Goal: Information Seeking & Learning: Learn about a topic

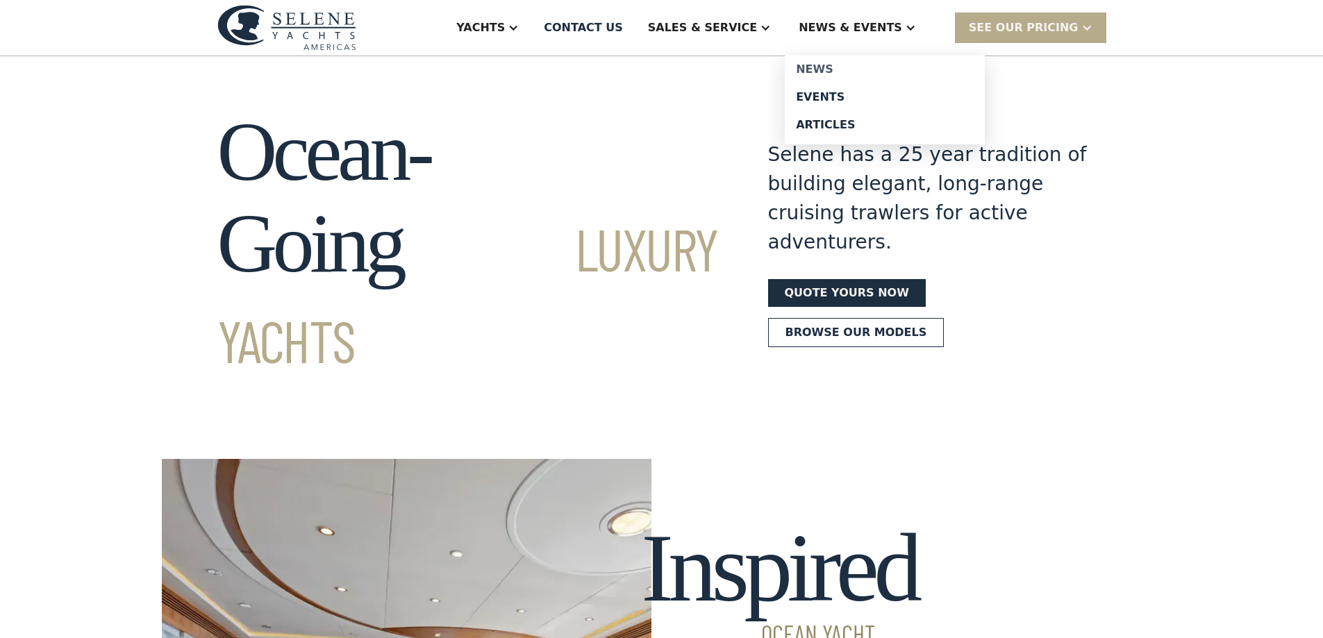
click at [851, 69] on div "News" at bounding box center [885, 69] width 178 height 11
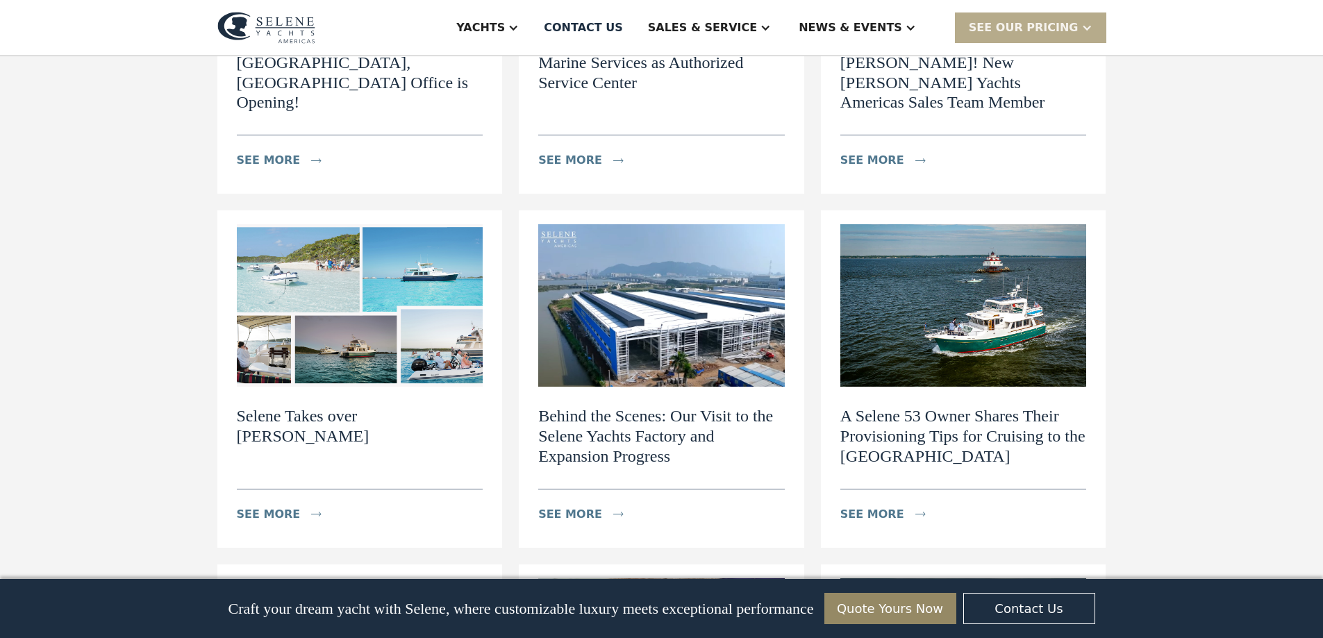
scroll to position [903, 0]
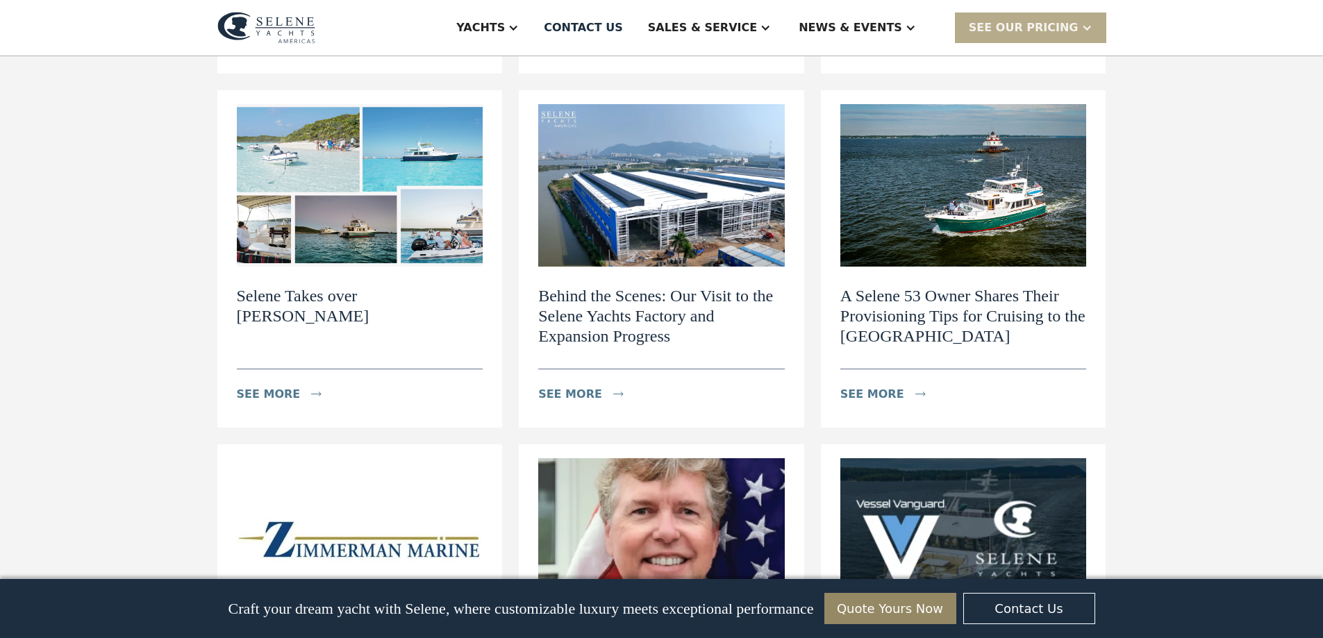
click at [579, 303] on h2 "Behind the Scenes: Our Visit to the Selene Yachts Factory and Expansion Progress" at bounding box center [661, 316] width 247 height 60
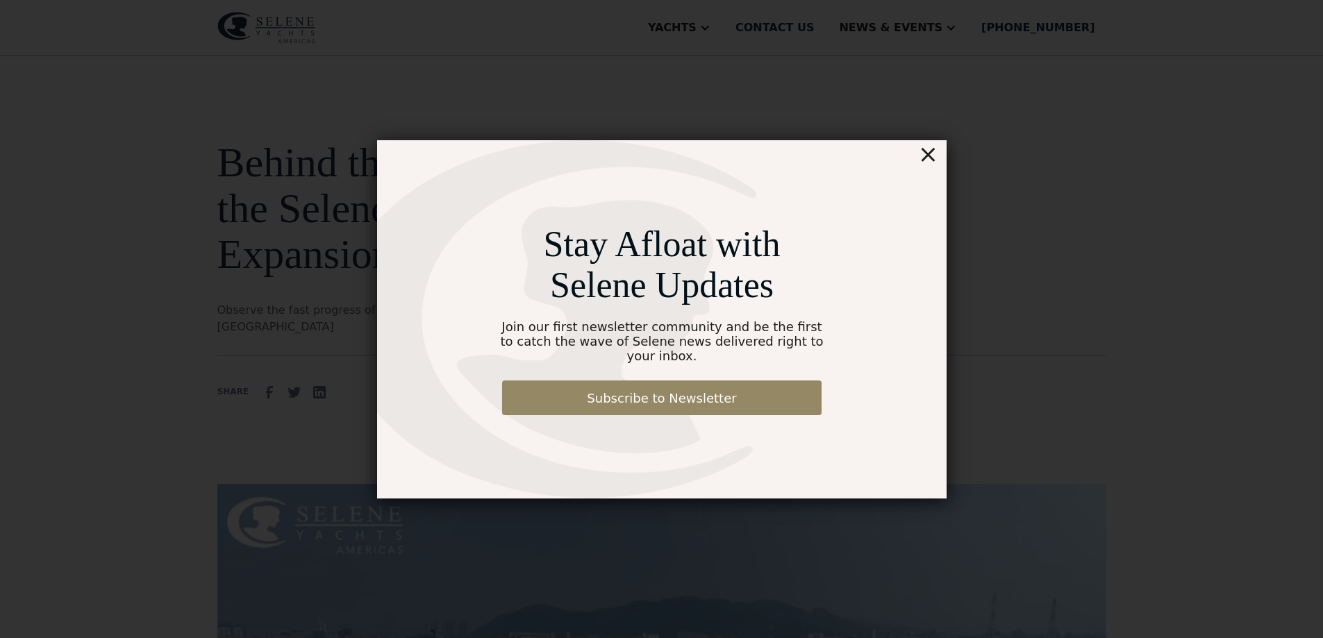
click at [933, 161] on div "×" at bounding box center [927, 154] width 20 height 28
